Goal: Navigation & Orientation: Find specific page/section

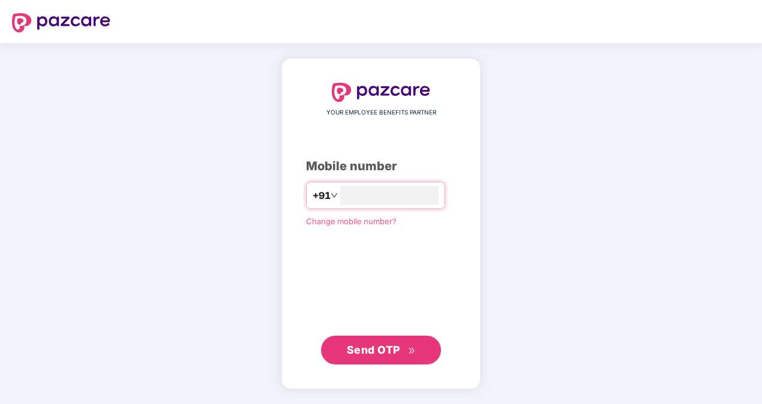
type input "**********"
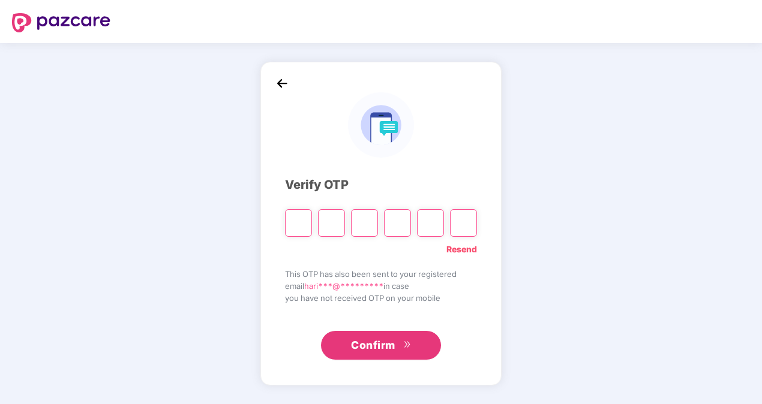
type input "*"
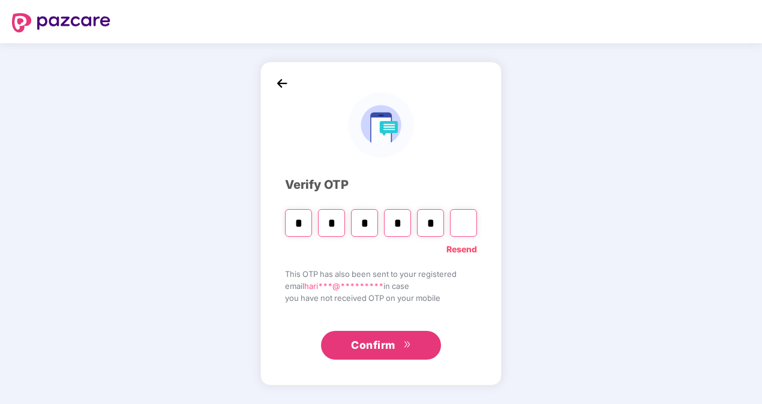
type input "*"
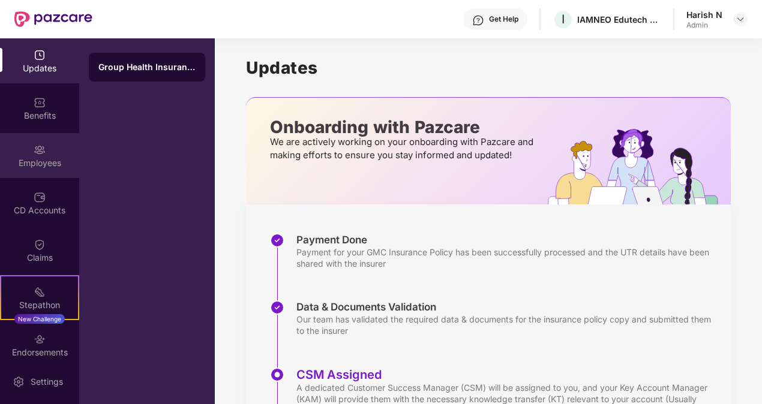
click at [38, 159] on div "Employees" at bounding box center [39, 163] width 79 height 12
